Goal: Find specific page/section: Find specific page/section

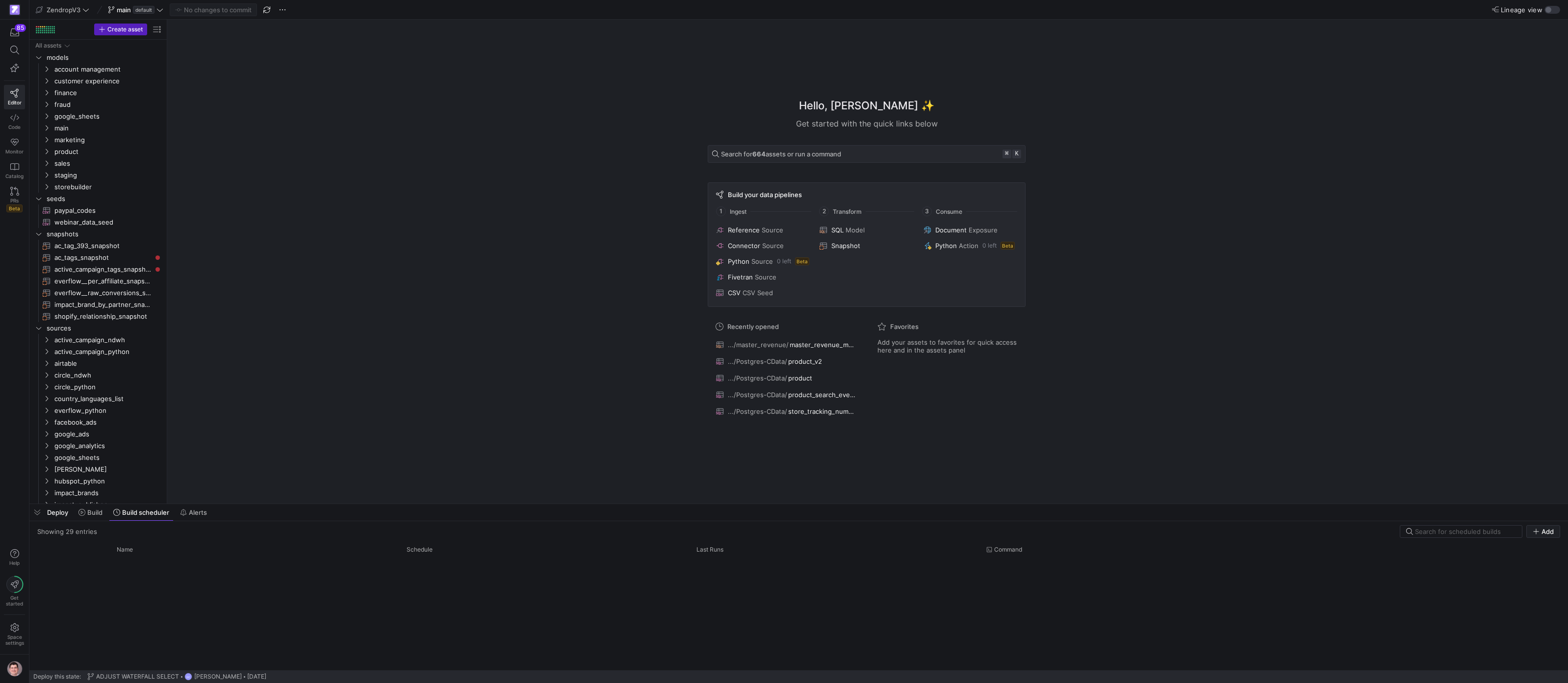
scroll to position [425, 0]
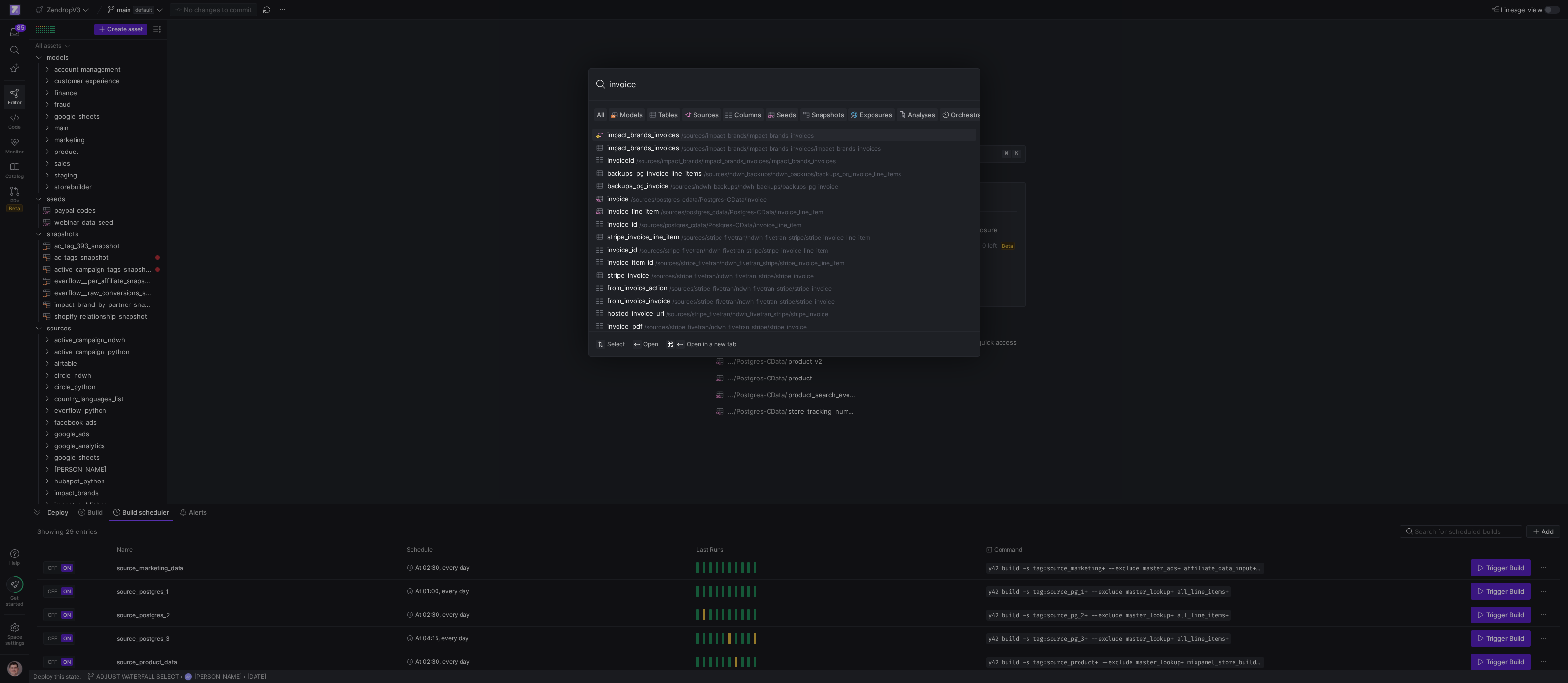
type input "invoice"
click at [637, 117] on span "Models" at bounding box center [631, 115] width 23 height 8
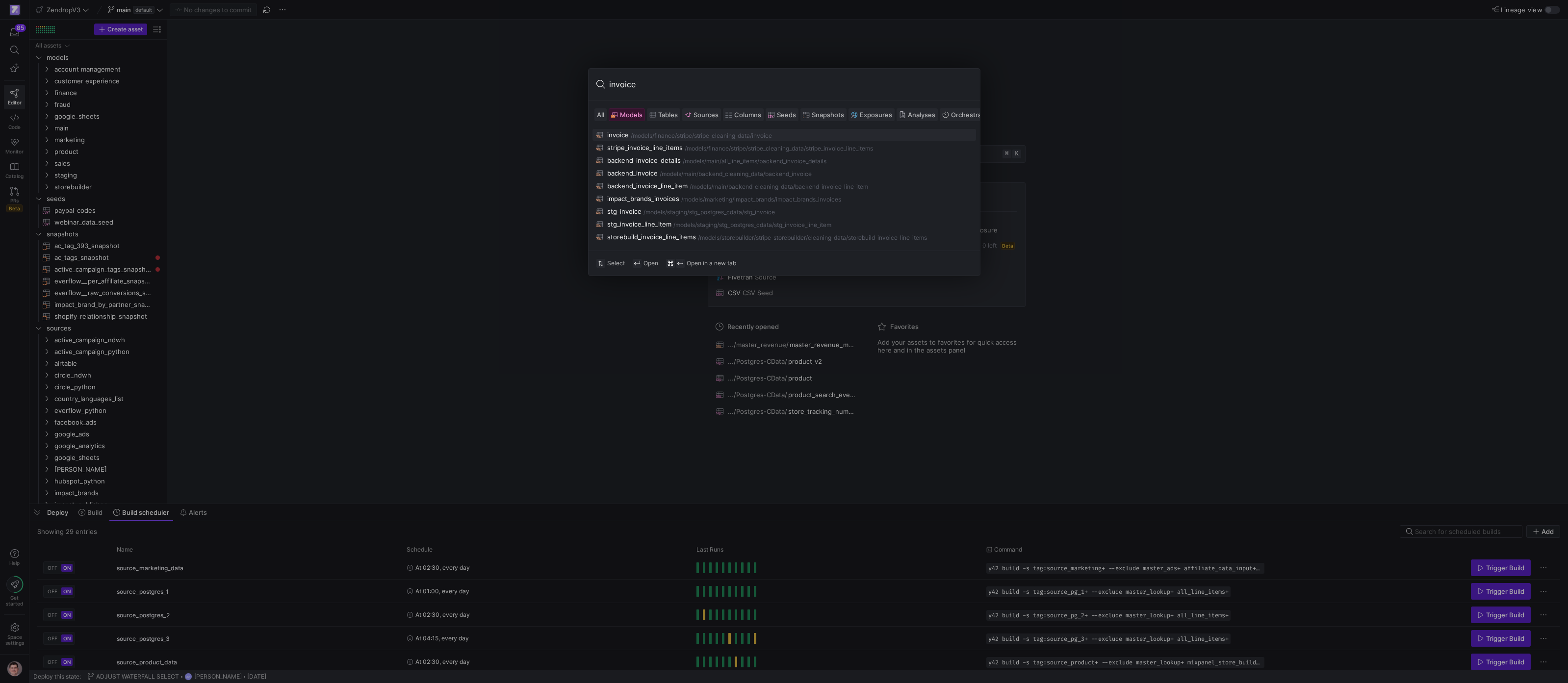
click at [636, 132] on div "invoice /models/ finance/stripe/stripe_cleaning_data /invoice" at bounding box center [784, 135] width 375 height 8
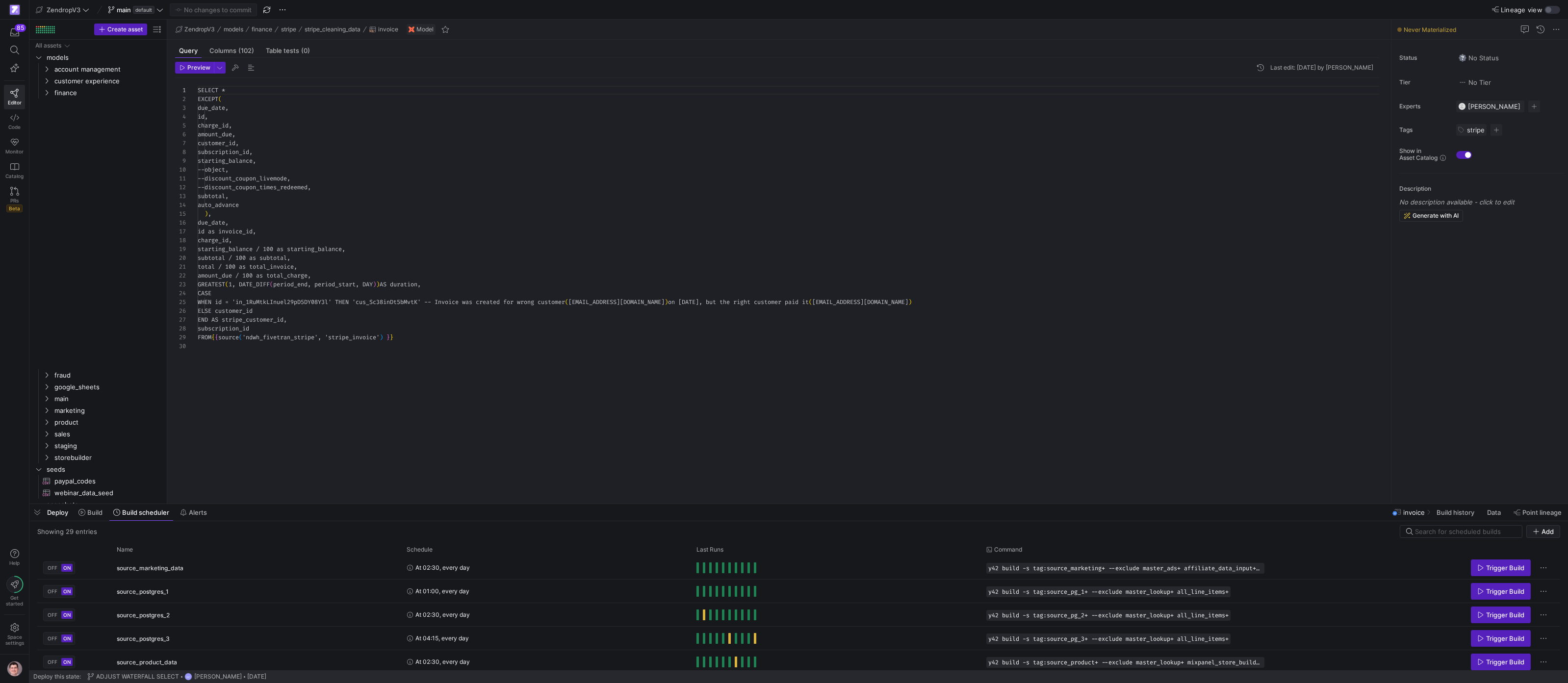
scroll to position [89, 0]
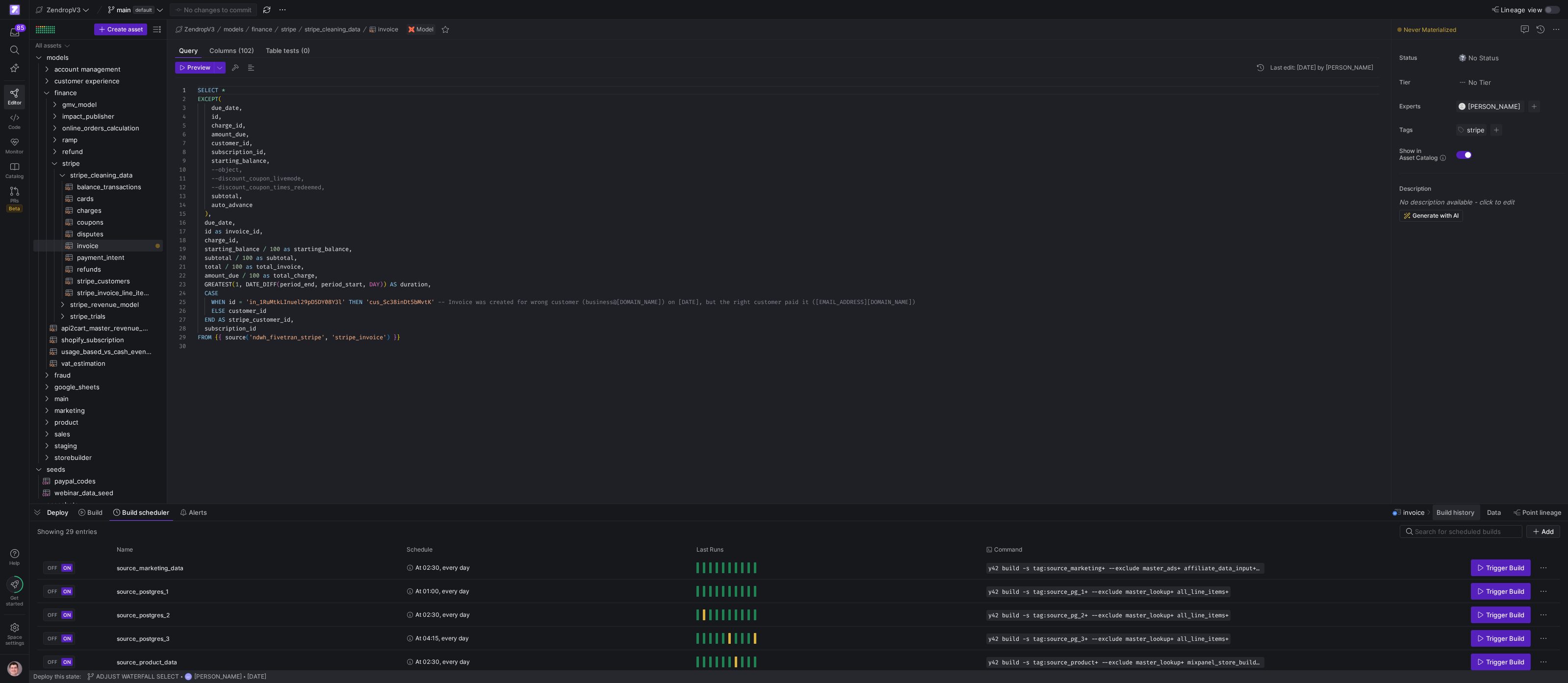
click at [1462, 514] on span "Build history" at bounding box center [1456, 512] width 38 height 8
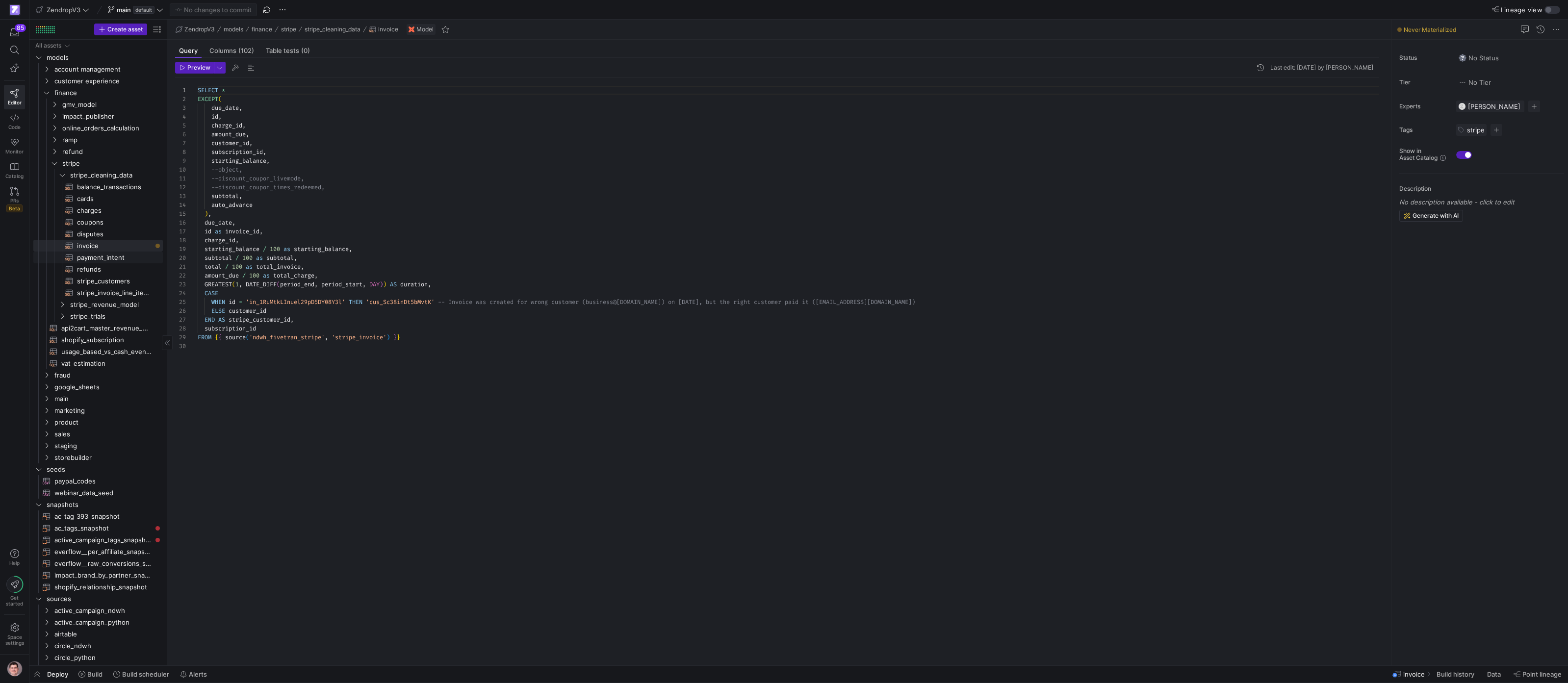
click at [126, 262] on span "payment_intent​​​​​​​​​​" at bounding box center [114, 258] width 75 height 11
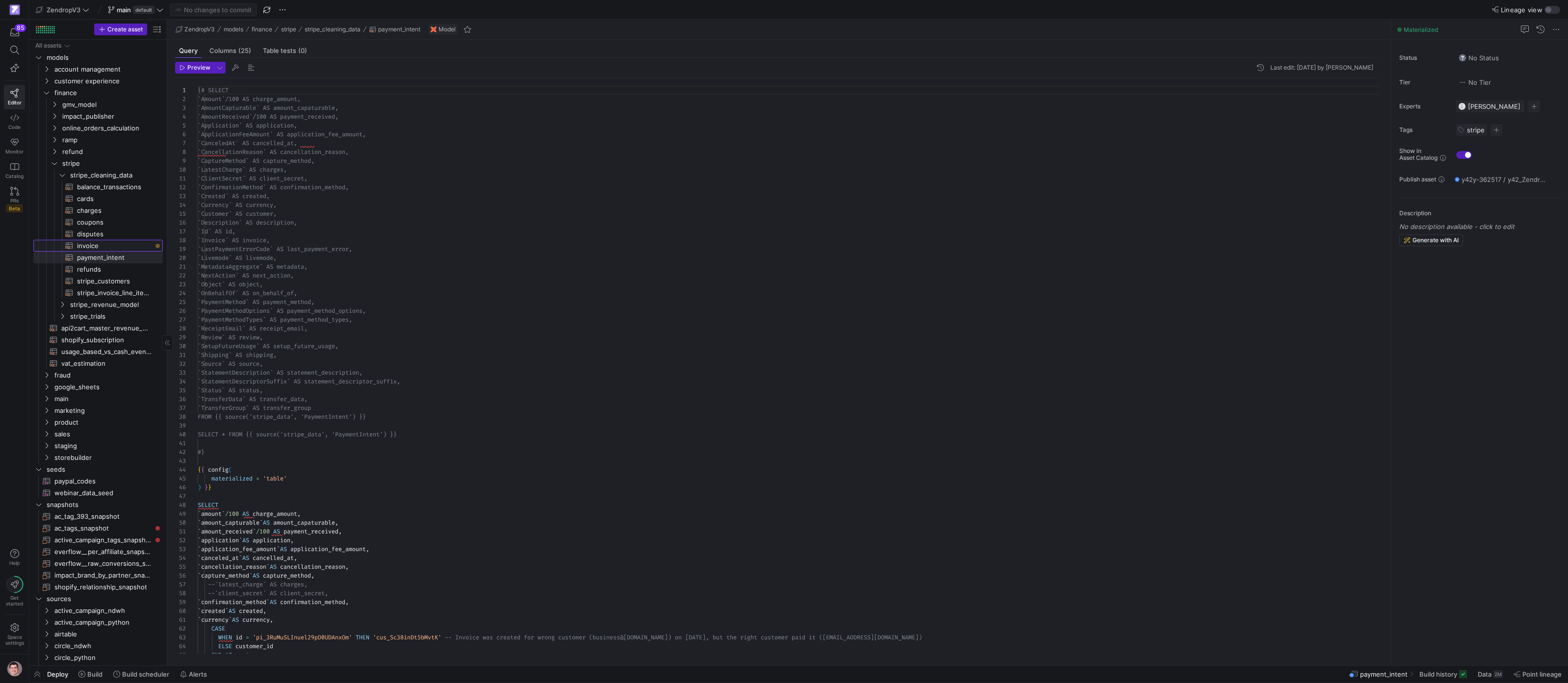
click at [126, 249] on span "invoice​​​​​​​​​​" at bounding box center [114, 246] width 75 height 11
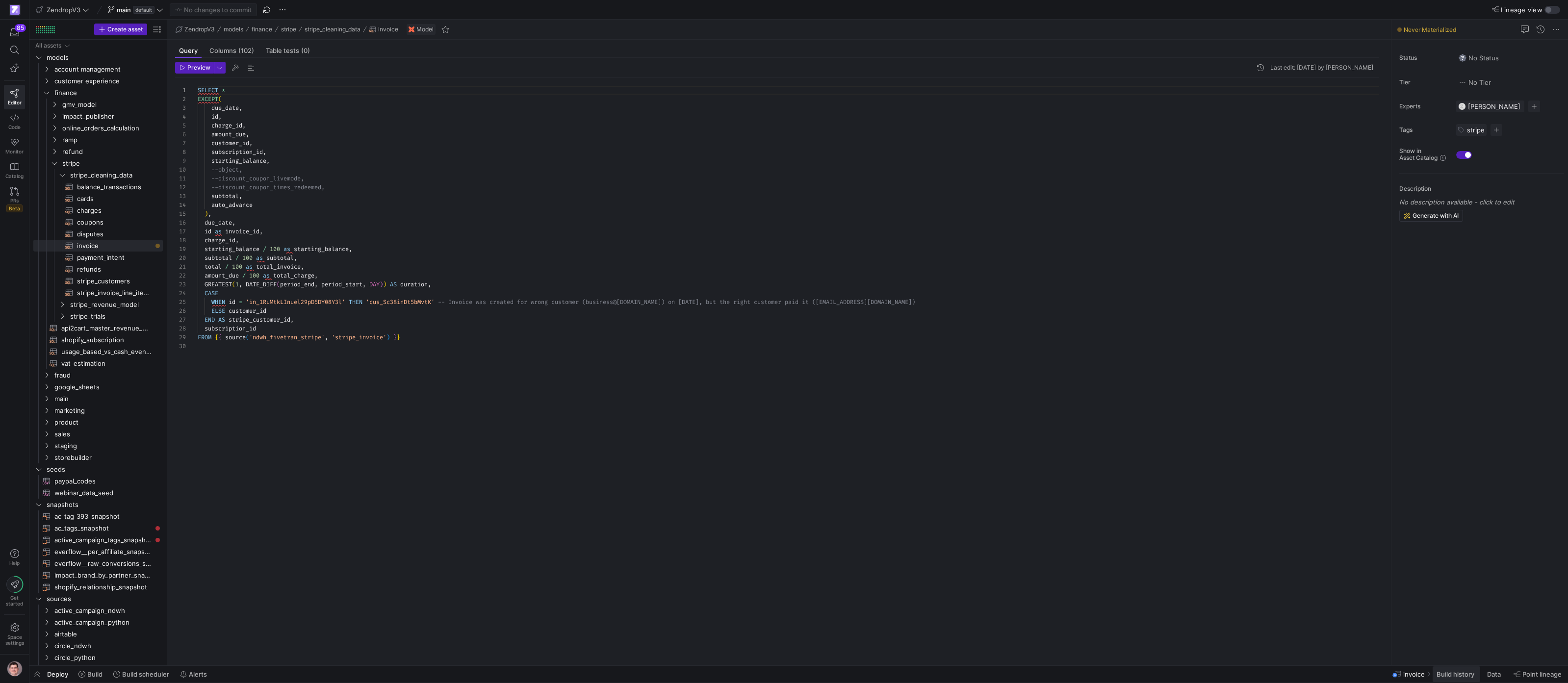
click at [1465, 678] on span "Build history" at bounding box center [1456, 675] width 38 height 8
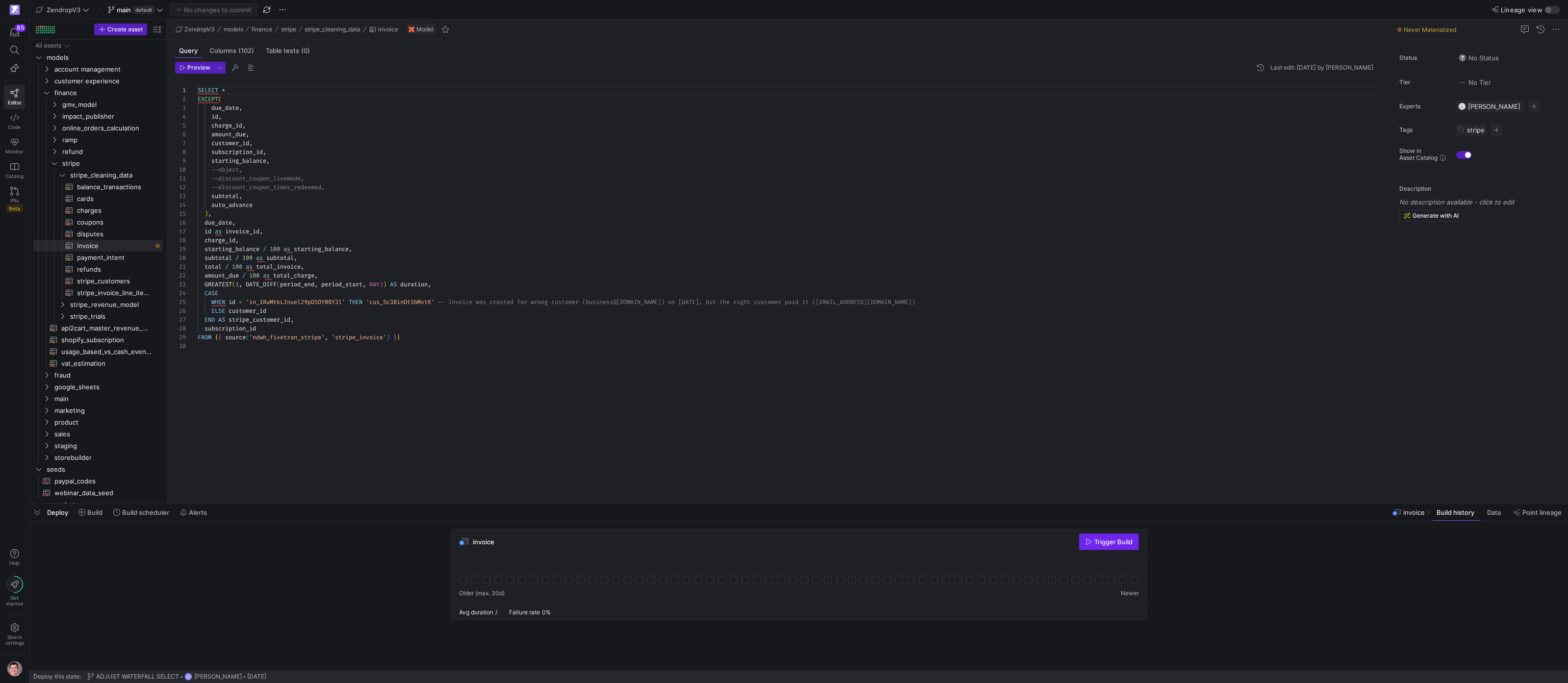
click at [1112, 546] on span "button" at bounding box center [1109, 541] width 58 height 16
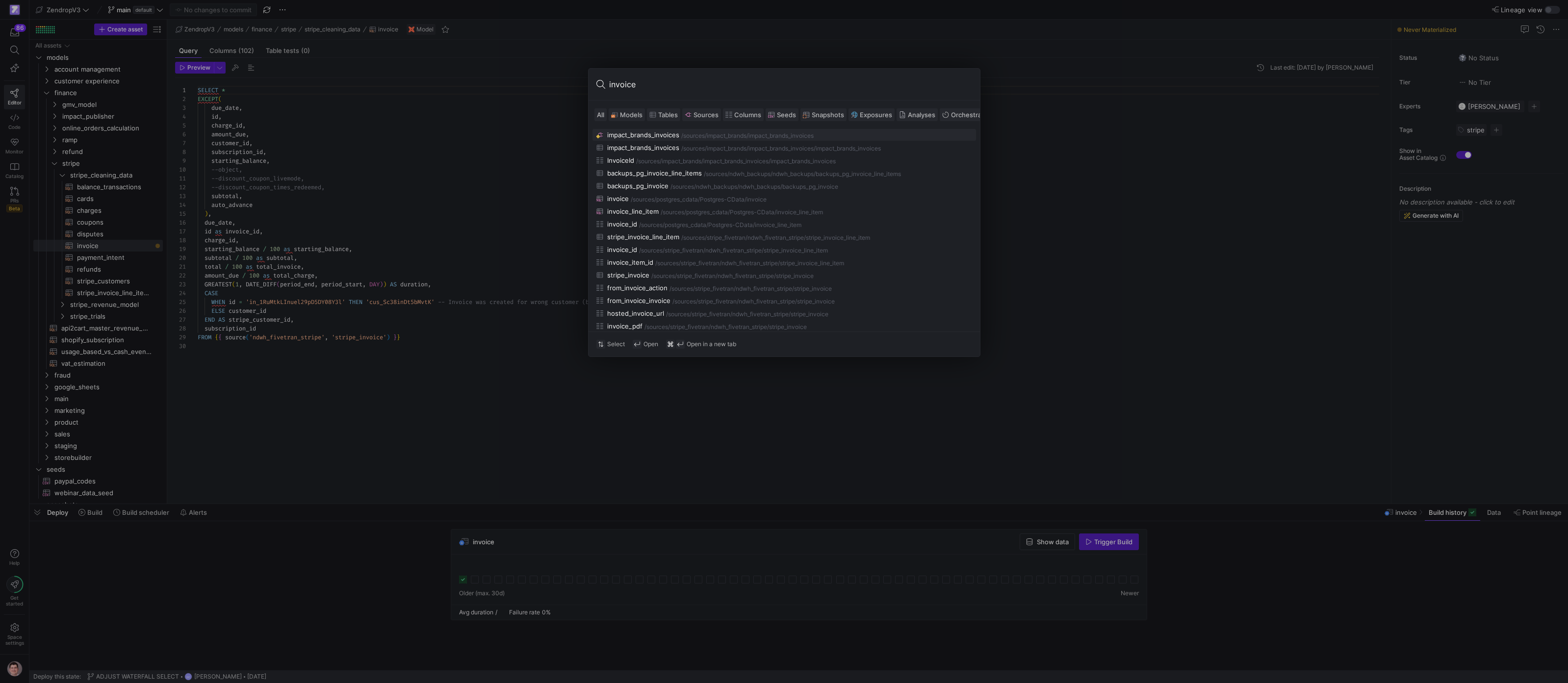
click at [624, 111] on span "Models" at bounding box center [631, 115] width 23 height 8
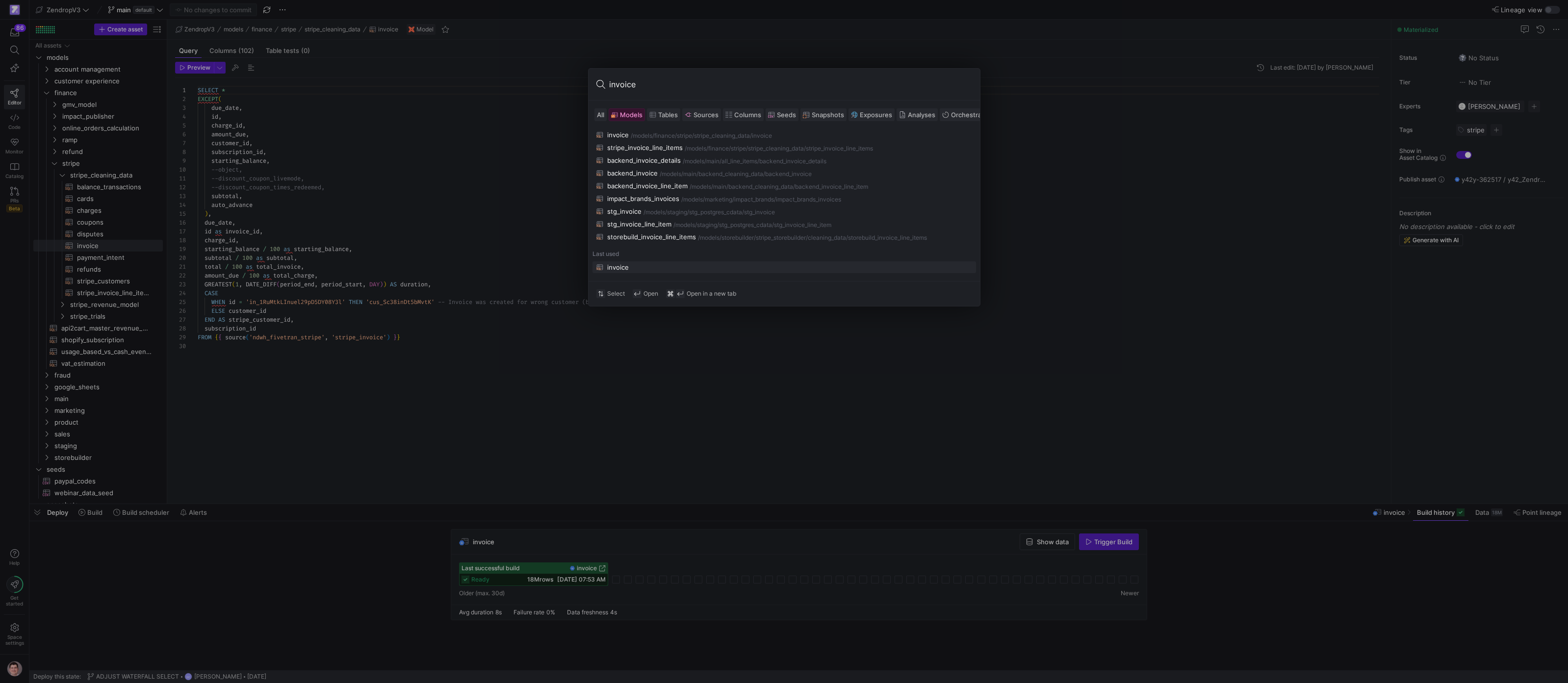
click at [647, 89] on input "invoice" at bounding box center [791, 84] width 363 height 16
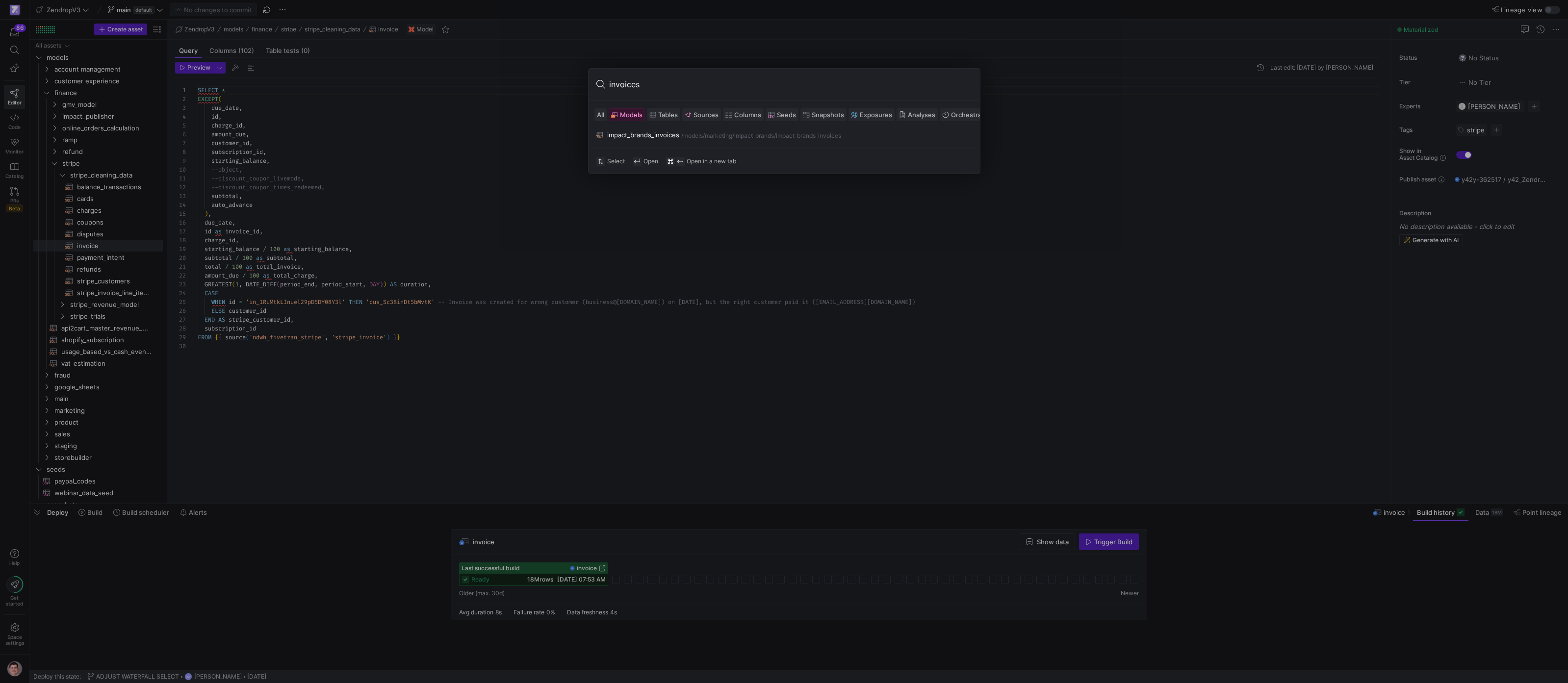
type input "invoices"
